Goal: Task Accomplishment & Management: Manage account settings

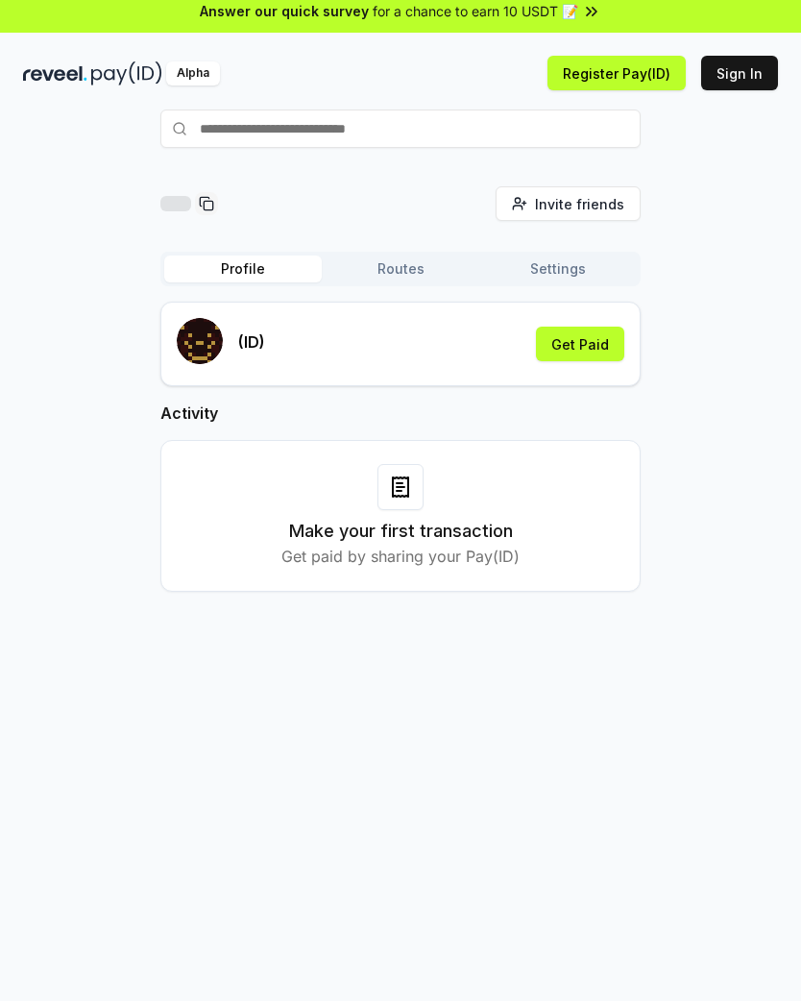
scroll to position [9, 0]
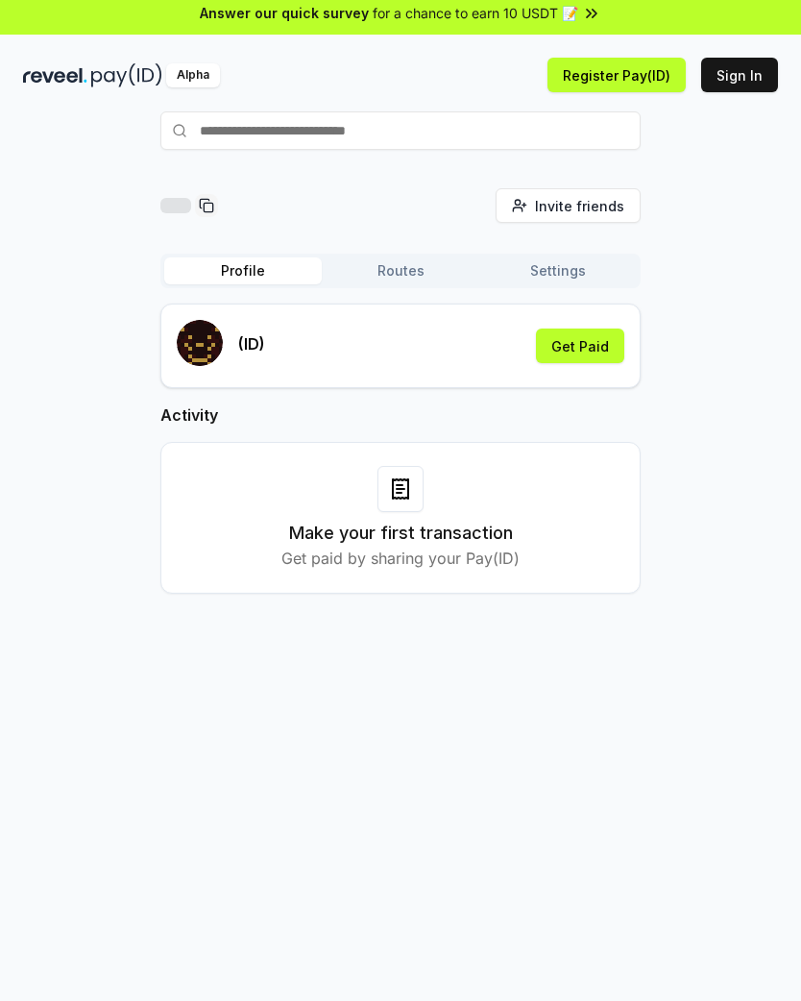
click at [412, 270] on button "Routes" at bounding box center [401, 270] width 158 height 27
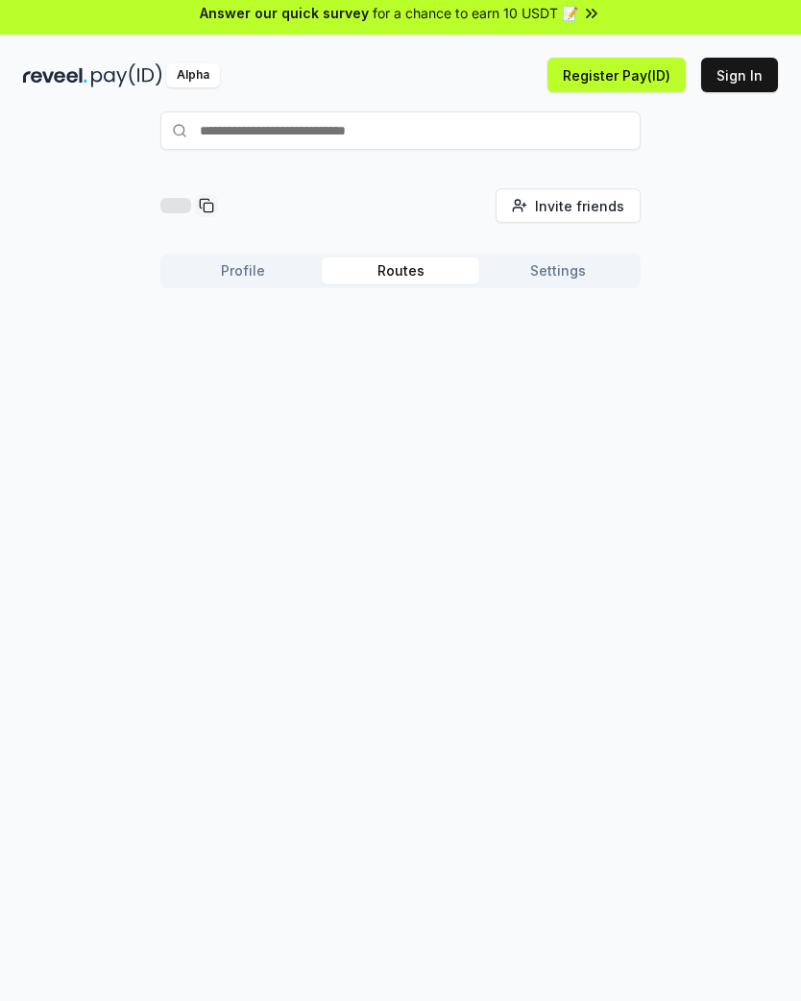
click at [573, 273] on button "Settings" at bounding box center [558, 270] width 158 height 27
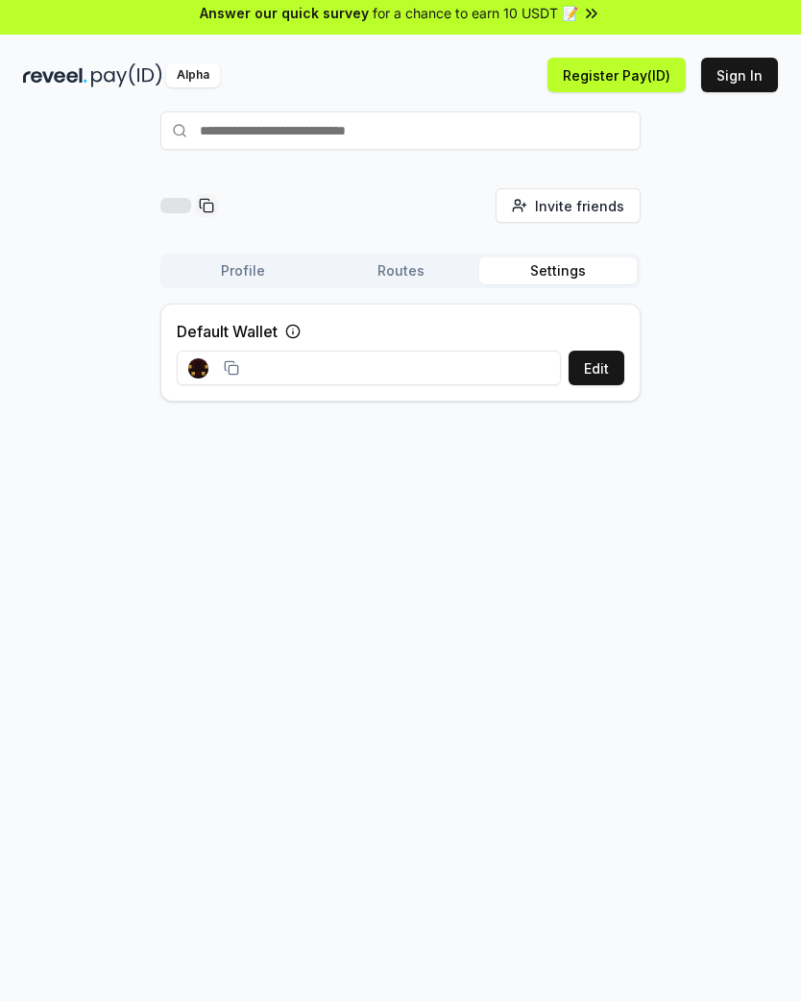
click at [257, 275] on button "Profile" at bounding box center [243, 270] width 158 height 27
